Goal: Task Accomplishment & Management: Manage account settings

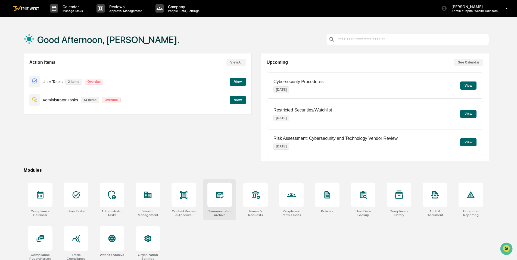
click at [217, 191] on icon at bounding box center [219, 194] width 9 height 9
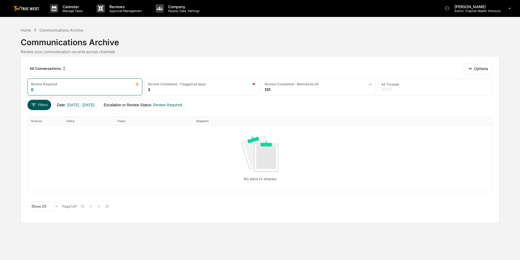
click at [40, 107] on button "Filters" at bounding box center [39, 105] width 24 height 10
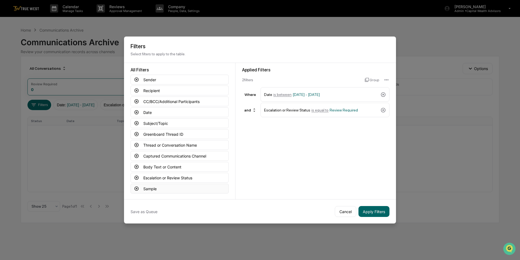
click at [147, 186] on button "Sample" at bounding box center [180, 188] width 98 height 10
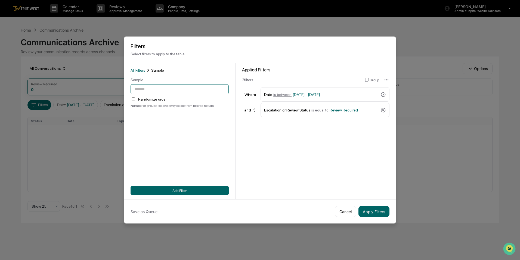
click at [147, 89] on input "number" at bounding box center [180, 89] width 98 height 10
type input "**"
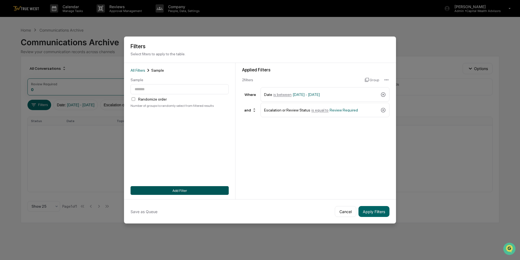
click at [190, 186] on button "Add Filter" at bounding box center [180, 190] width 98 height 9
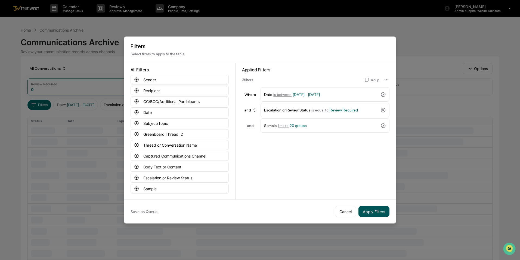
click at [376, 210] on button "Apply Filters" at bounding box center [374, 211] width 31 height 11
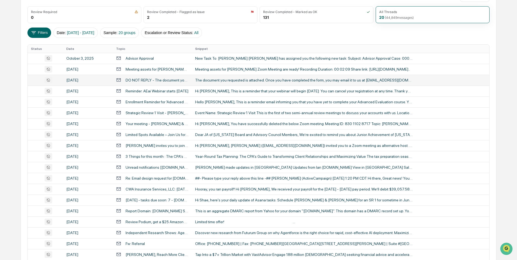
scroll to position [82, 0]
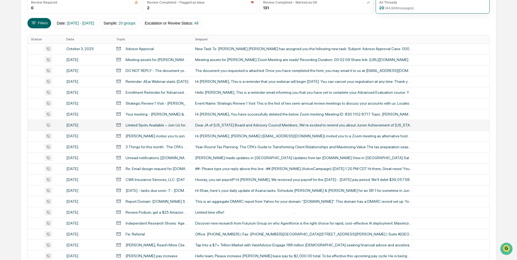
click at [181, 125] on div "Limited Spots Available – Join Us for JA of [US_STATE]’s 40th Annual Golf Class…" at bounding box center [157, 125] width 63 height 4
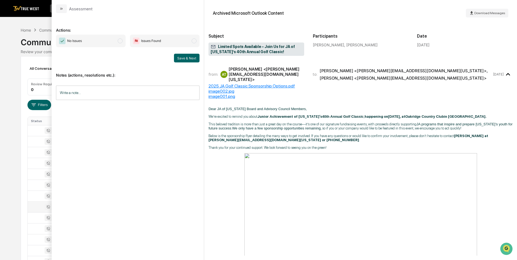
click at [14, 79] on div "Calendar Manage Tasks Reviews Approval Management Company People, Data, Setting…" at bounding box center [258, 186] width 517 height 373
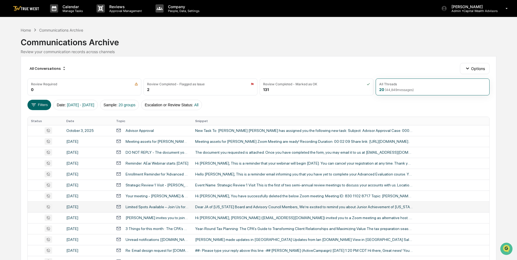
click at [289, 32] on div "Home Communications Archive Communications Archive Review your communication re…" at bounding box center [259, 40] width 476 height 27
click at [483, 65] on button "Options" at bounding box center [475, 68] width 30 height 11
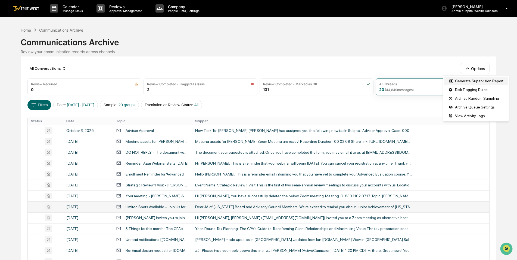
click at [480, 80] on div "Generate Supervision Report" at bounding box center [476, 80] width 64 height 9
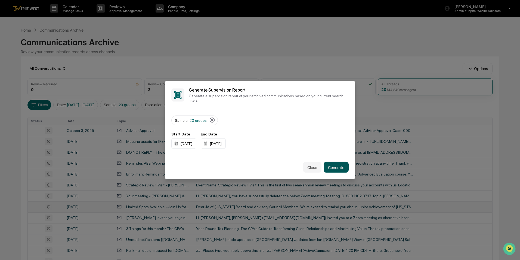
click at [336, 163] on button "Generate" at bounding box center [336, 167] width 25 height 11
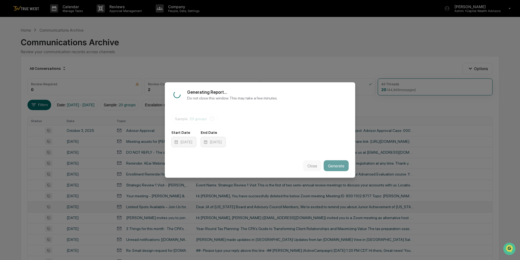
click at [283, 138] on div "Start Date [DATE] End Date [DATE]" at bounding box center [259, 138] width 177 height 17
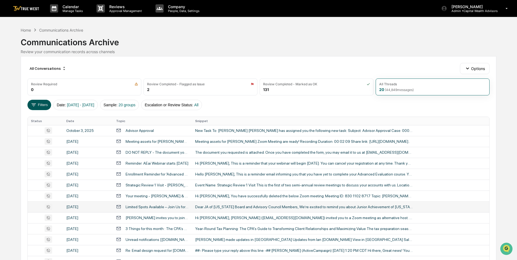
click at [45, 104] on button "Filters" at bounding box center [39, 105] width 24 height 10
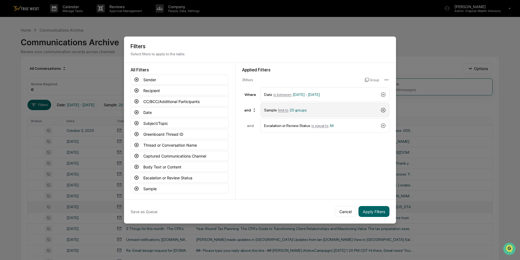
click at [382, 107] on icon at bounding box center [383, 109] width 5 height 5
click at [370, 211] on button "Apply Filters" at bounding box center [374, 211] width 31 height 11
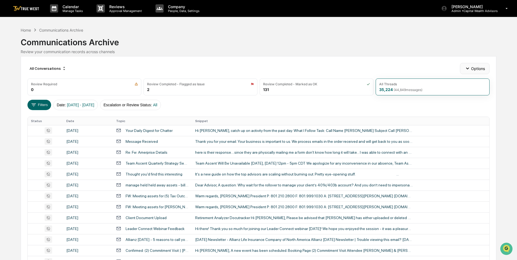
click at [473, 68] on button "Options" at bounding box center [475, 68] width 30 height 11
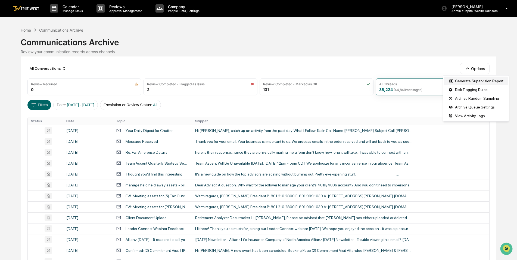
click at [472, 79] on div "Generate Supervision Report" at bounding box center [476, 80] width 64 height 9
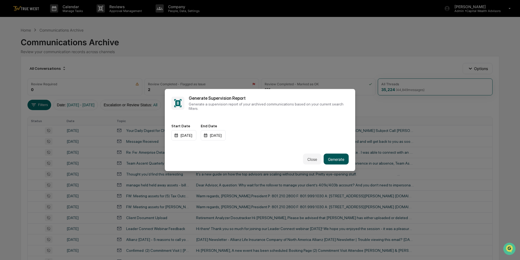
click at [337, 154] on button "Generate" at bounding box center [336, 158] width 25 height 11
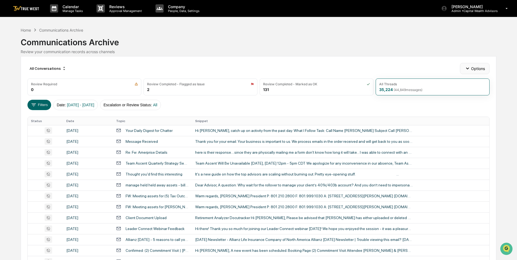
click at [477, 68] on button "Options" at bounding box center [475, 68] width 30 height 11
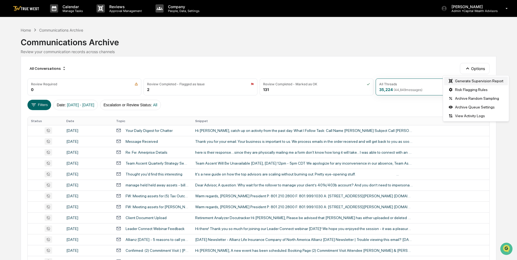
click at [469, 82] on div "Generate Supervision Report" at bounding box center [476, 80] width 64 height 9
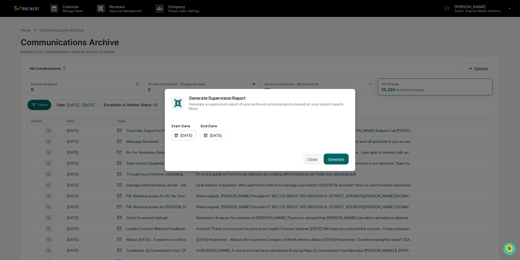
click at [196, 132] on div "[DATE]" at bounding box center [183, 135] width 25 height 10
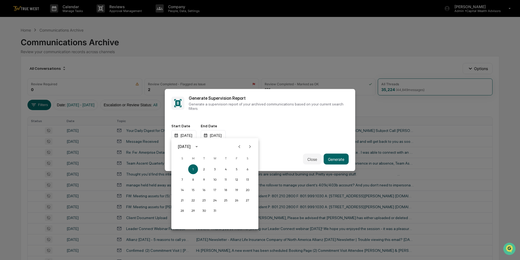
click at [200, 147] on icon "calendar view is open, switch to year view" at bounding box center [197, 146] width 6 height 6
click at [242, 189] on button "2025" at bounding box center [243, 191] width 20 height 10
click at [243, 173] on button "Jun" at bounding box center [243, 174] width 20 height 10
click at [224, 134] on div at bounding box center [260, 130] width 520 height 260
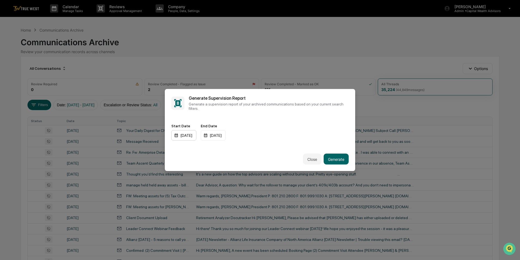
click at [196, 132] on div "[DATE]" at bounding box center [183, 135] width 25 height 10
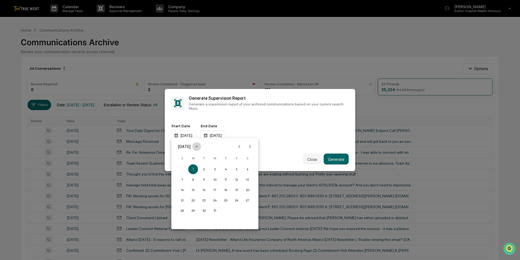
click at [200, 146] on icon "calendar view is open, switch to year view" at bounding box center [197, 146] width 6 height 6
click at [243, 189] on button "2025" at bounding box center [243, 191] width 20 height 10
click at [186, 158] on button "Jan" at bounding box center [187, 160] width 20 height 10
click at [214, 170] on button "1" at bounding box center [215, 169] width 10 height 10
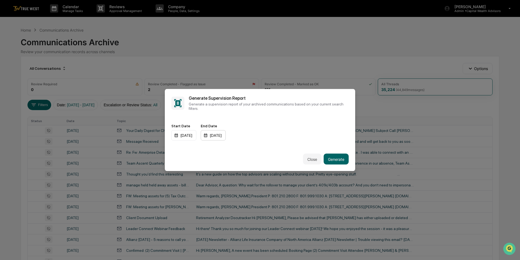
click at [226, 132] on div "[DATE]" at bounding box center [213, 135] width 25 height 10
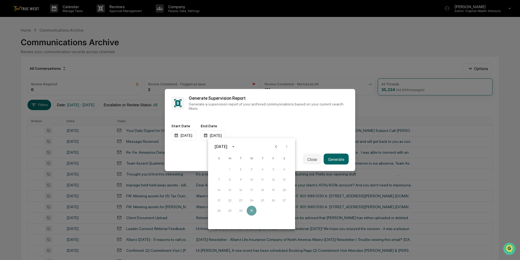
click at [278, 147] on icon "Previous month" at bounding box center [276, 146] width 6 height 6
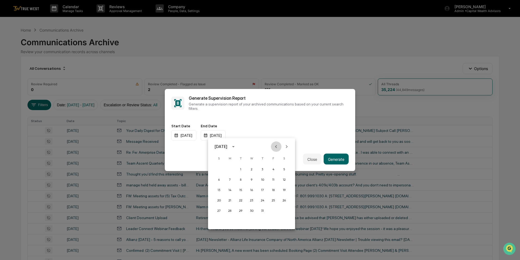
click at [278, 147] on icon "Previous month" at bounding box center [276, 146] width 6 height 6
click at [220, 169] on button "1" at bounding box center [219, 169] width 10 height 10
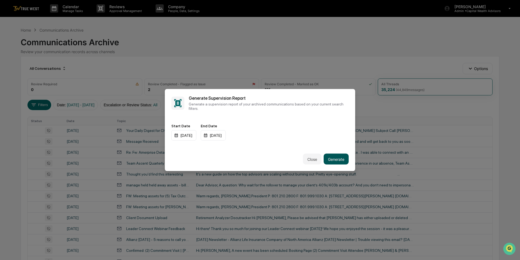
click at [336, 155] on button "Generate" at bounding box center [336, 158] width 25 height 11
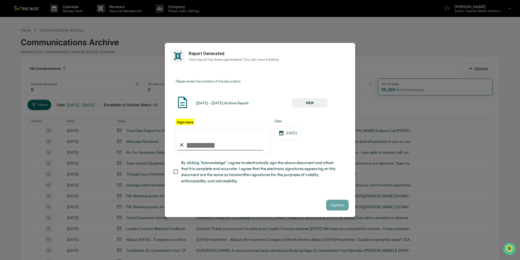
click at [307, 100] on button "VIEW" at bounding box center [309, 102] width 35 height 9
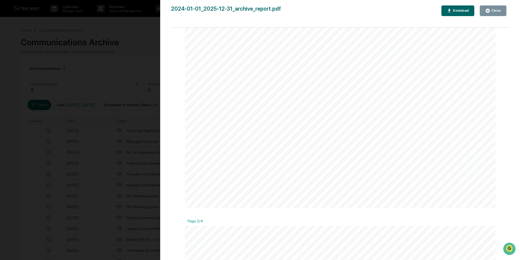
scroll to position [109, 0]
click at [494, 11] on div "Close" at bounding box center [495, 11] width 11 height 4
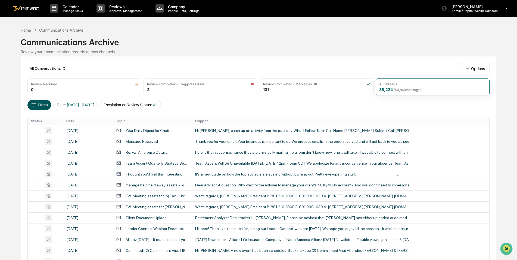
click at [37, 106] on button "Filters" at bounding box center [39, 105] width 24 height 10
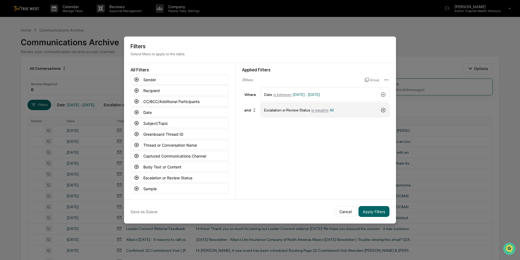
click at [382, 108] on icon at bounding box center [383, 109] width 5 height 5
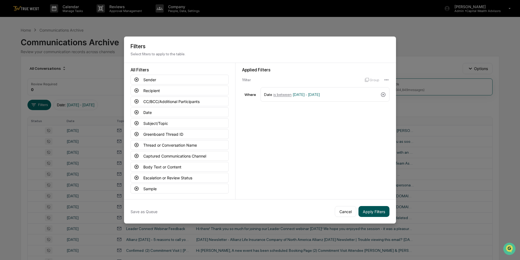
click at [367, 210] on button "Apply Filters" at bounding box center [374, 211] width 31 height 11
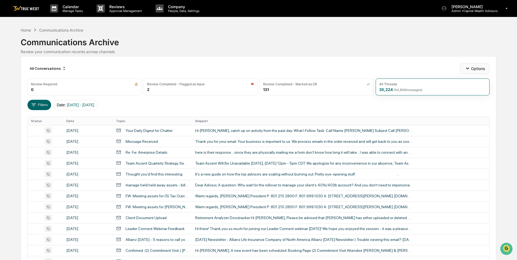
click at [470, 68] on icon "button" at bounding box center [468, 68] width 6 height 6
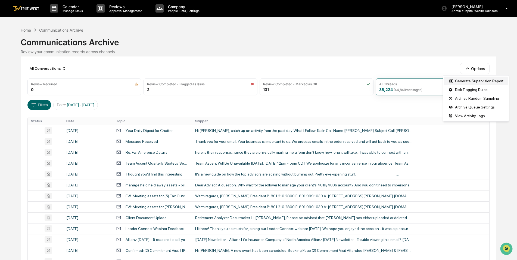
click at [467, 84] on div "Generate Supervision Report" at bounding box center [476, 80] width 64 height 9
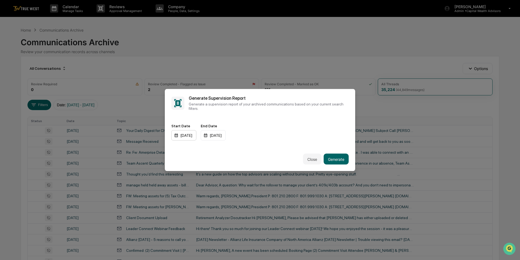
click at [196, 130] on div "[DATE]" at bounding box center [183, 135] width 25 height 10
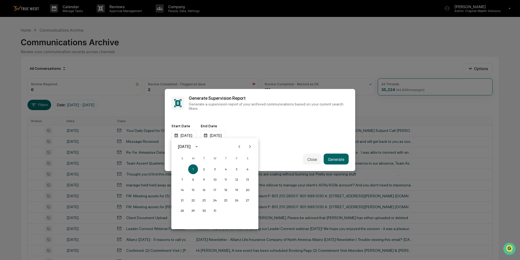
click at [200, 146] on icon "calendar view is open, switch to year view" at bounding box center [197, 146] width 6 height 6
click at [244, 189] on button "2025" at bounding box center [243, 191] width 20 height 10
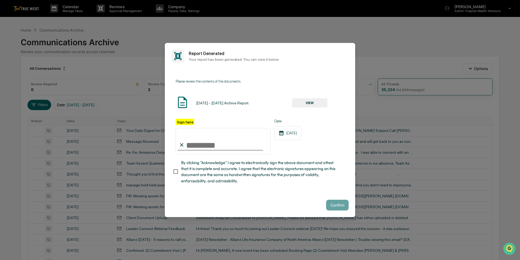
click at [311, 102] on button "VIEW" at bounding box center [309, 102] width 35 height 9
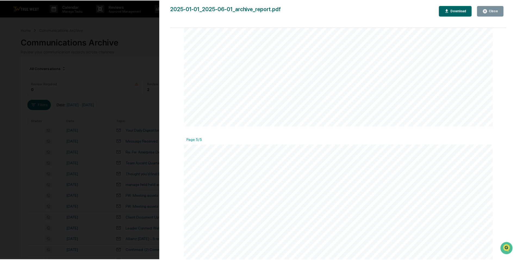
scroll to position [1741, 0]
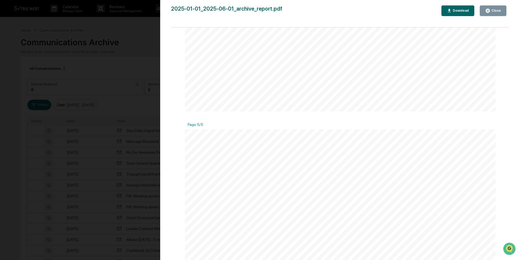
click at [490, 10] on icon "button" at bounding box center [487, 10] width 5 height 5
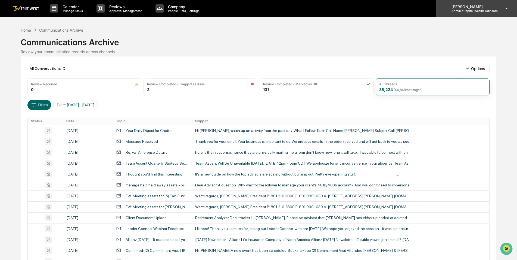
click at [476, 11] on p "Admin • Capital Wealth Advisors" at bounding box center [472, 11] width 51 height 4
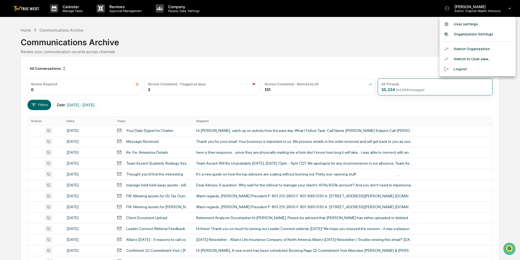
click at [476, 32] on li "Organization Settings" at bounding box center [478, 34] width 76 height 10
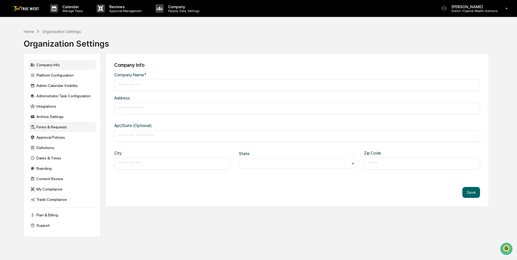
type input "**********"
type input "****"
type input "*****"
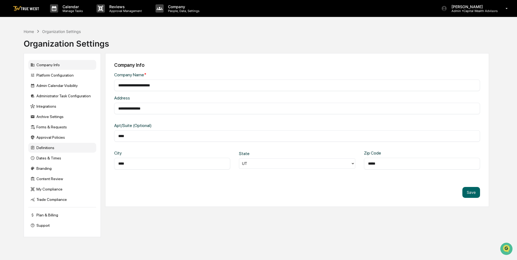
click at [45, 148] on div "Definitions" at bounding box center [62, 148] width 68 height 10
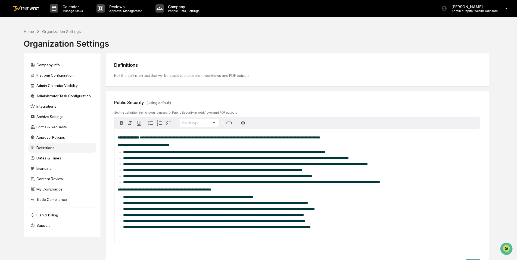
click at [232, 40] on div "Home Organization Settings Organization Settings" at bounding box center [257, 39] width 466 height 27
click at [467, 14] on div "[PERSON_NAME] Admin • Capital Wealth Advisors" at bounding box center [476, 8] width 81 height 17
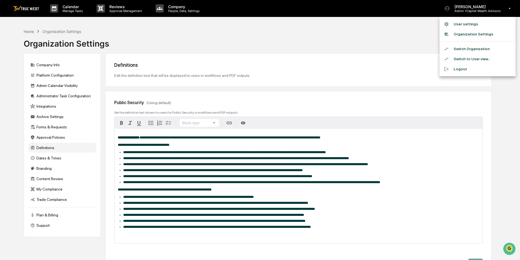
click at [459, 47] on li "Switch Organization" at bounding box center [478, 49] width 76 height 10
